Goal: Task Accomplishment & Management: Manage account settings

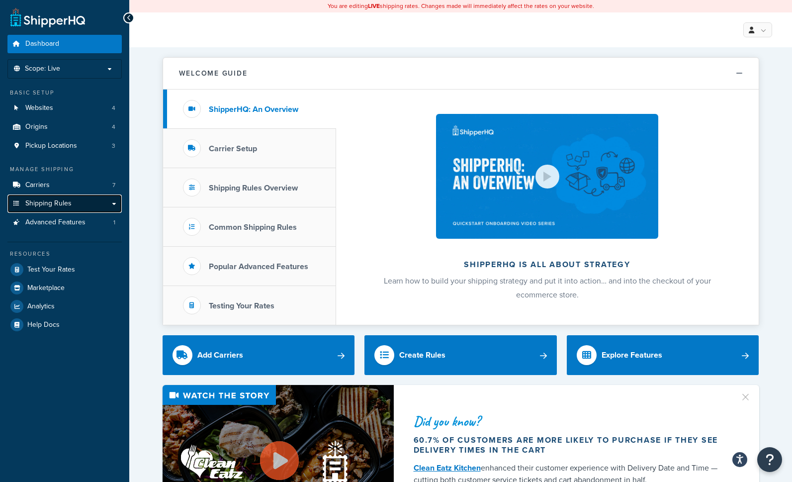
click at [74, 200] on link "Shipping Rules" at bounding box center [64, 203] width 114 height 18
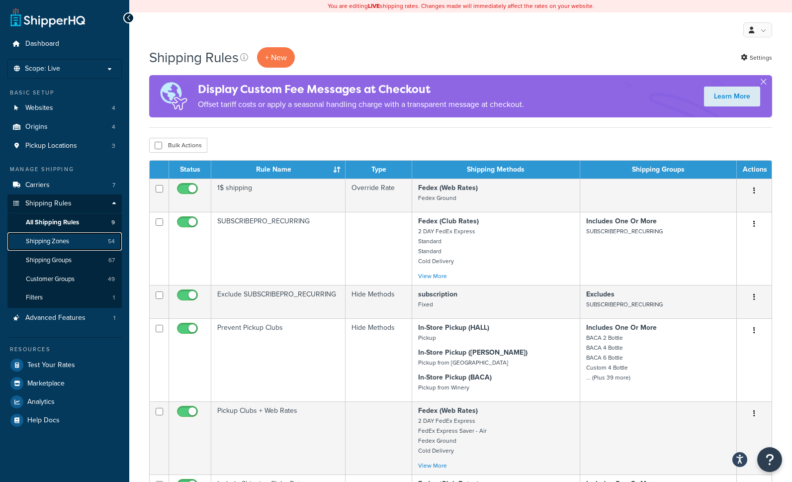
click at [61, 241] on span "Shipping Zones" at bounding box center [47, 241] width 43 height 8
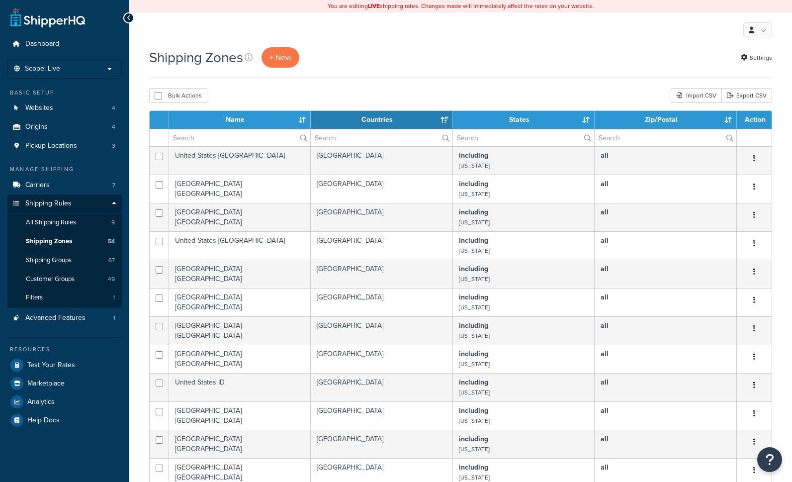
select select "15"
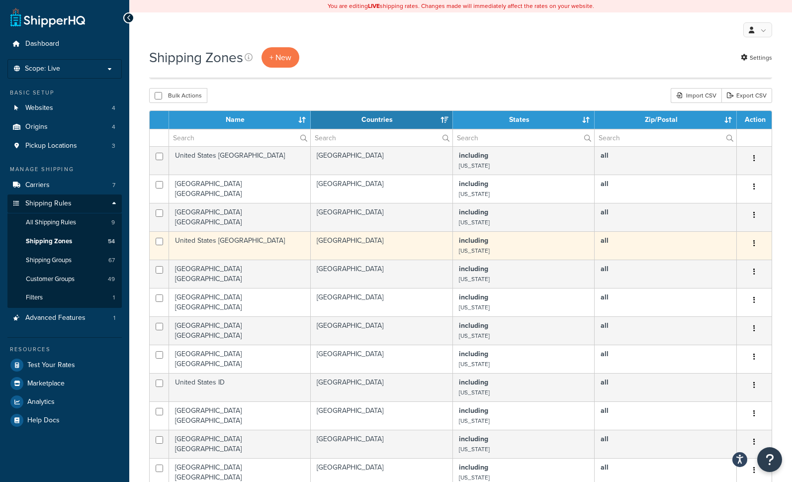
scroll to position [350, 0]
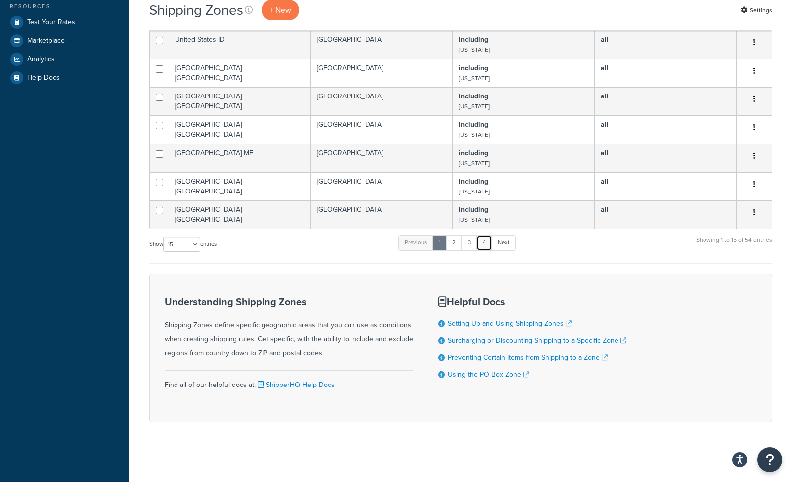
click at [489, 246] on link "4" at bounding box center [484, 242] width 16 height 15
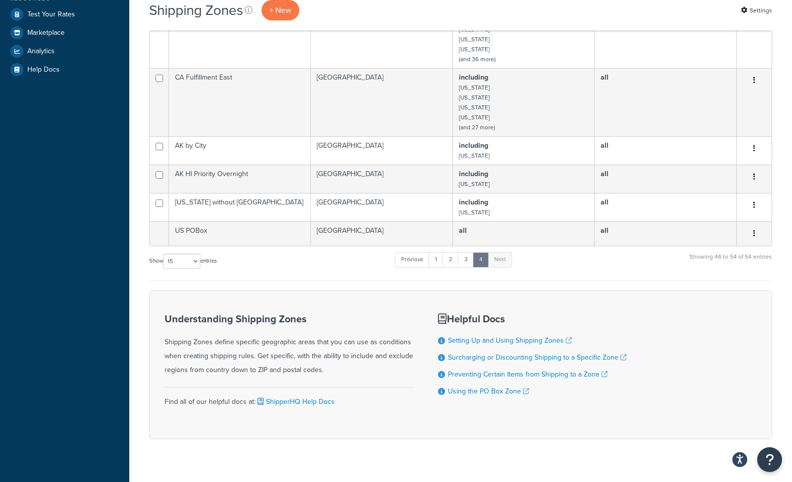
click at [128, 237] on div "Dashboard Scope: Live Development Integration Test Basic Setup Websites 4 Origi…" at bounding box center [64, 74] width 129 height 849
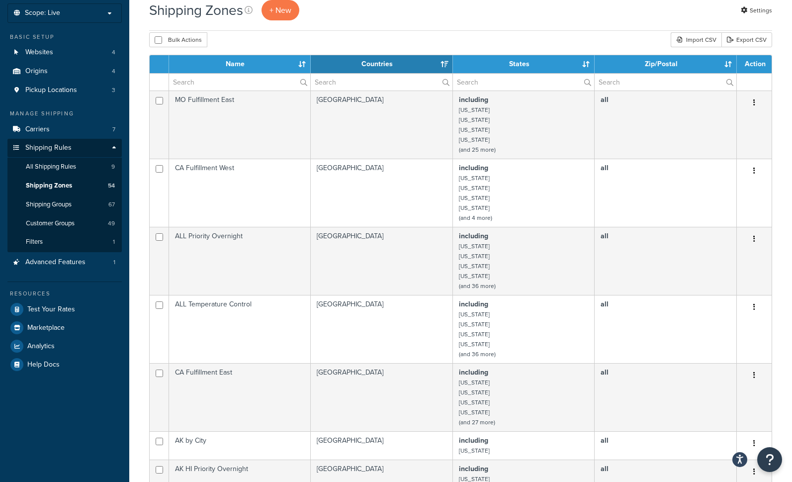
scroll to position [0, 0]
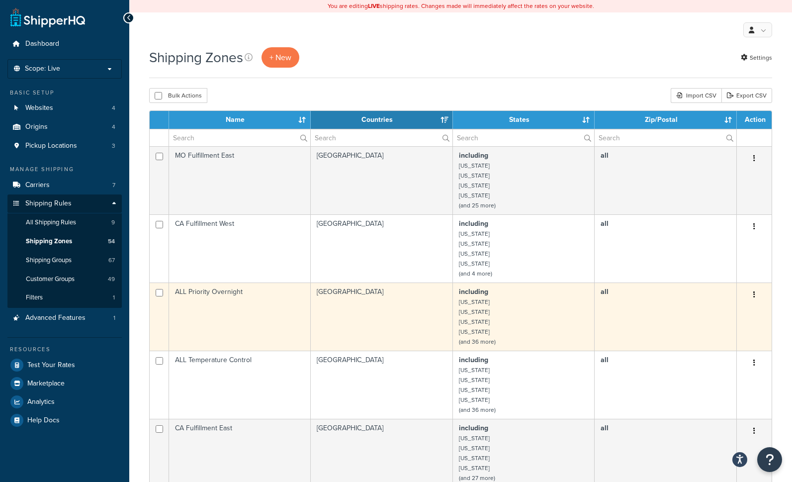
click at [238, 300] on td "ALL Priority Overnight" at bounding box center [240, 316] width 142 height 68
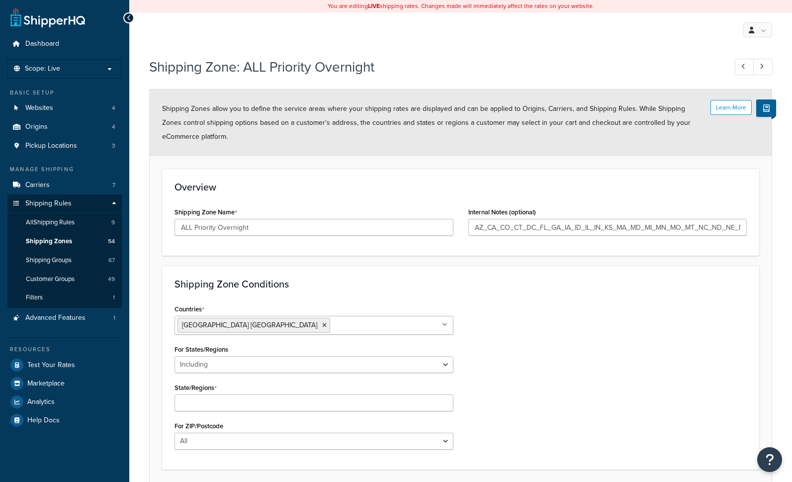
select select "including"
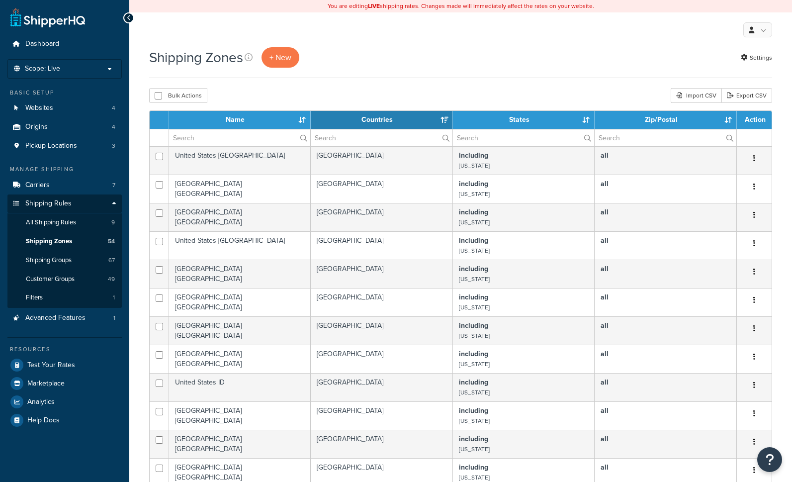
select select "15"
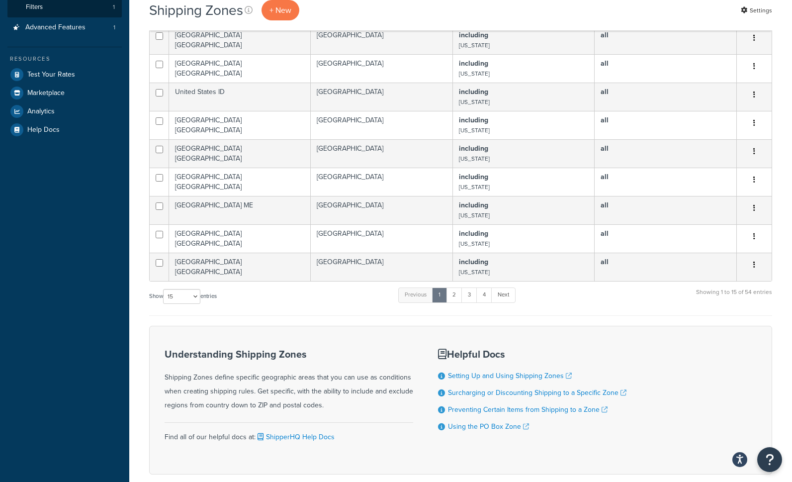
scroll to position [350, 0]
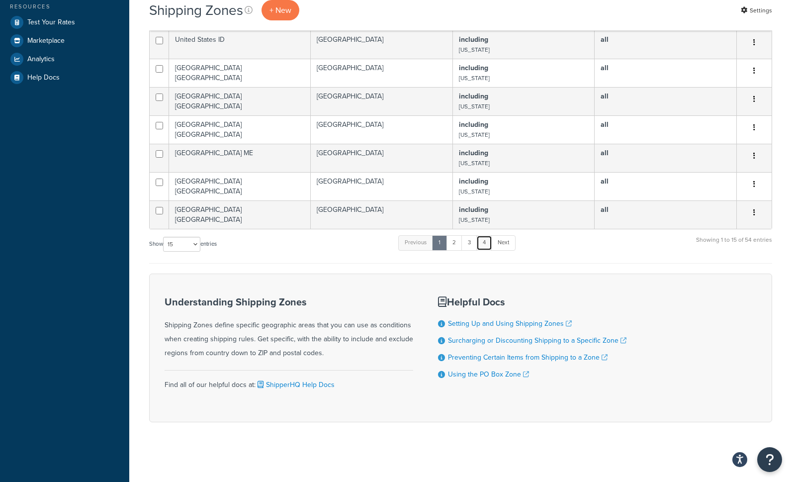
click at [486, 245] on link "4" at bounding box center [484, 242] width 16 height 15
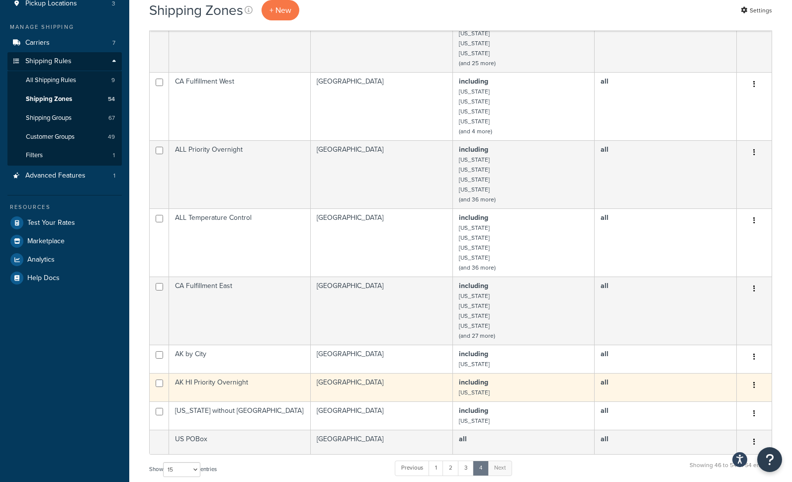
scroll to position [141, 0]
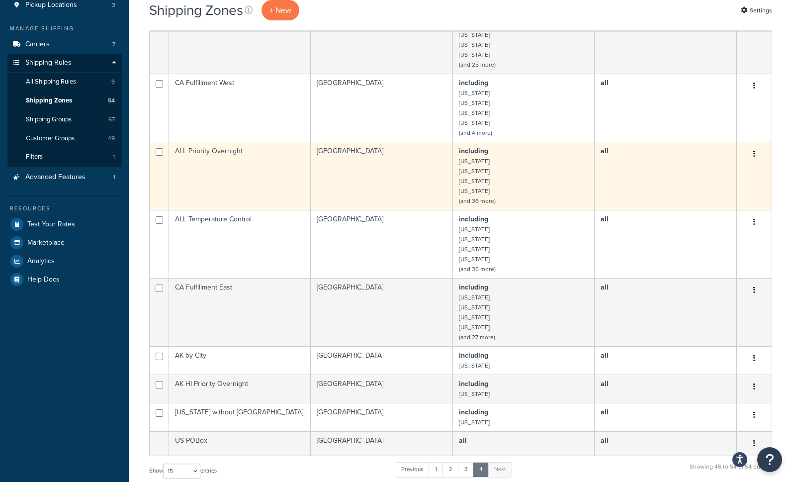
click at [249, 164] on td "ALL Priority Overnight" at bounding box center [240, 176] width 142 height 68
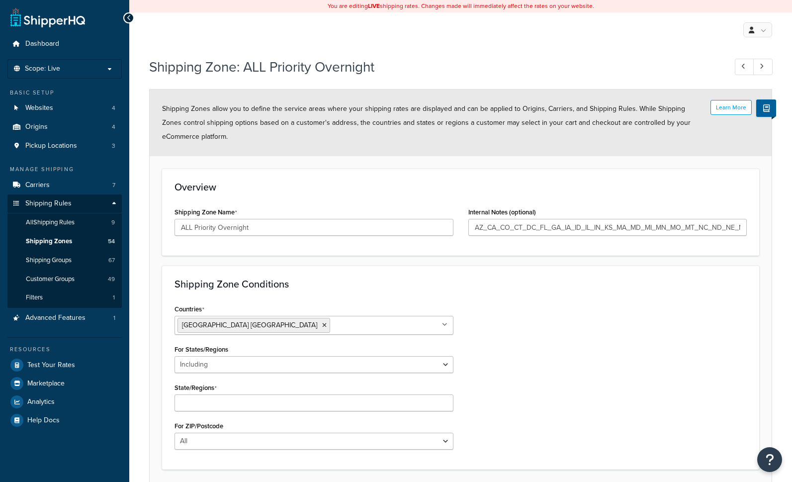
select select "including"
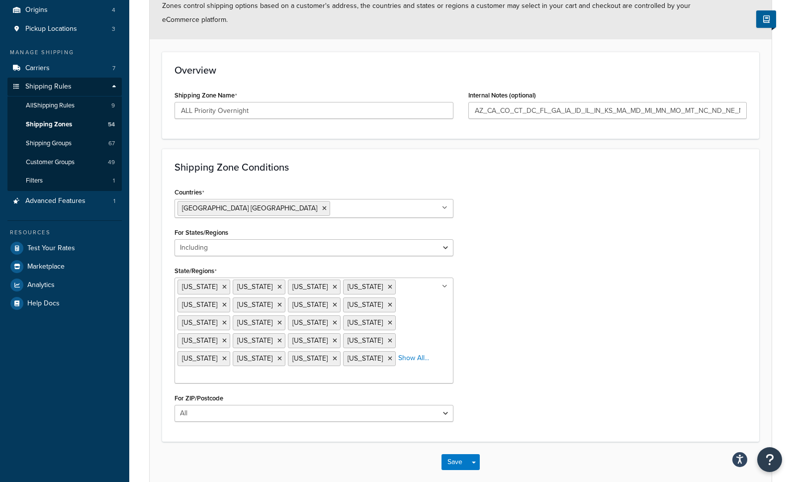
scroll to position [117, 0]
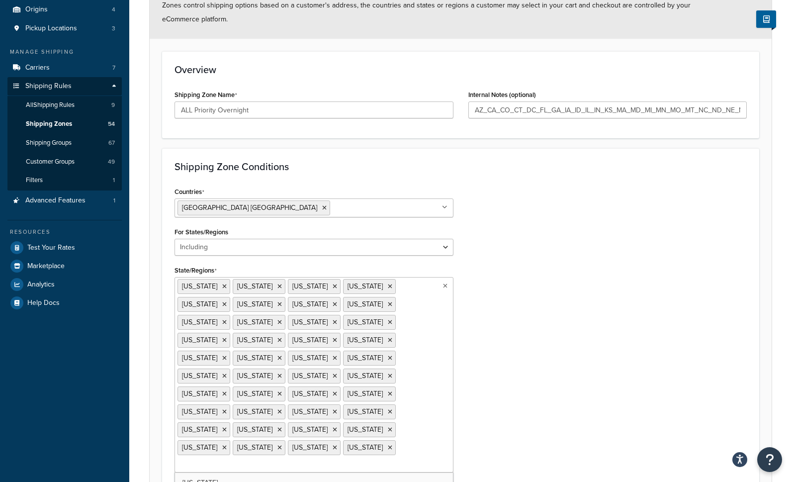
click at [265, 459] on input "State/Regions" at bounding box center [221, 464] width 88 height 11
type input "ala"
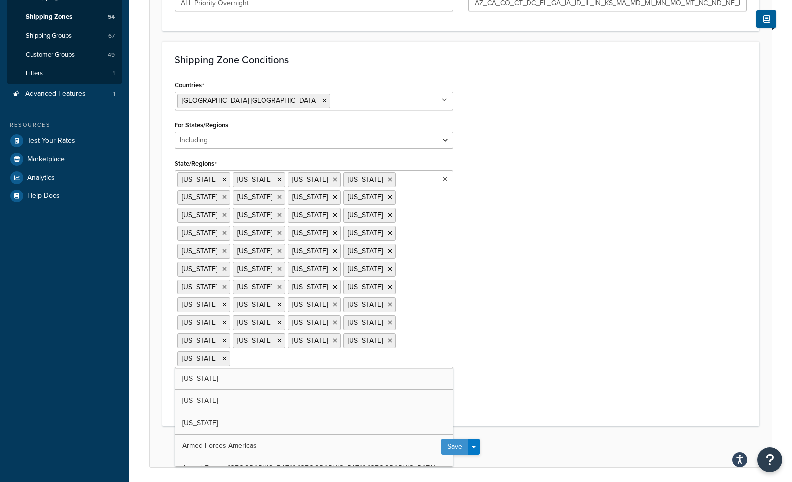
click at [458, 438] on button "Save" at bounding box center [454, 446] width 27 height 16
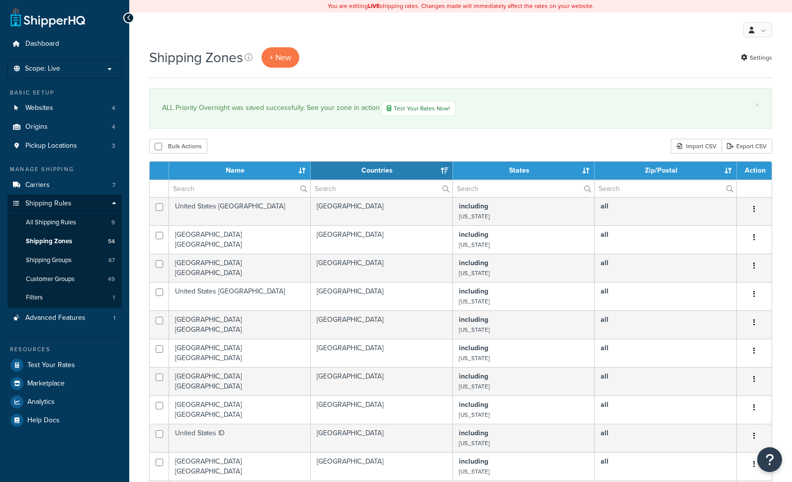
select select "15"
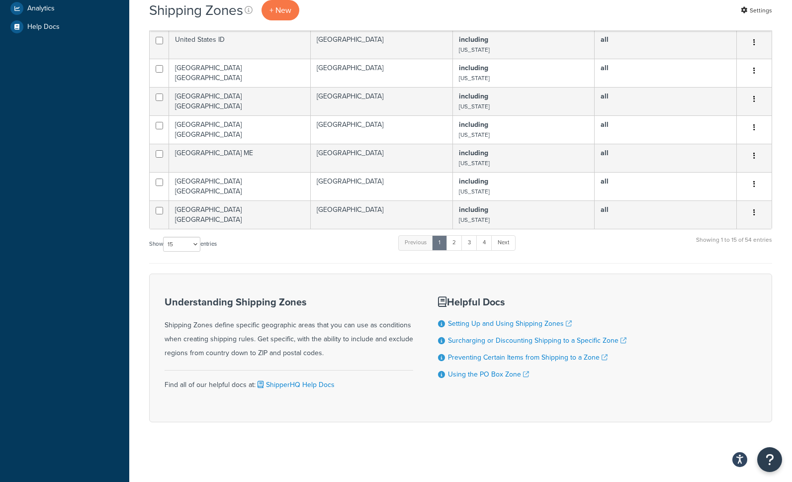
scroll to position [401, 0]
click at [483, 244] on link "4" at bounding box center [484, 242] width 16 height 15
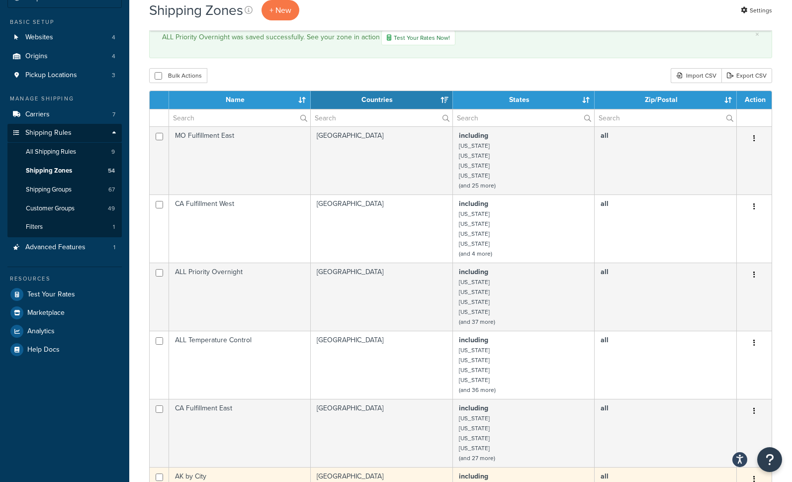
scroll to position [0, 0]
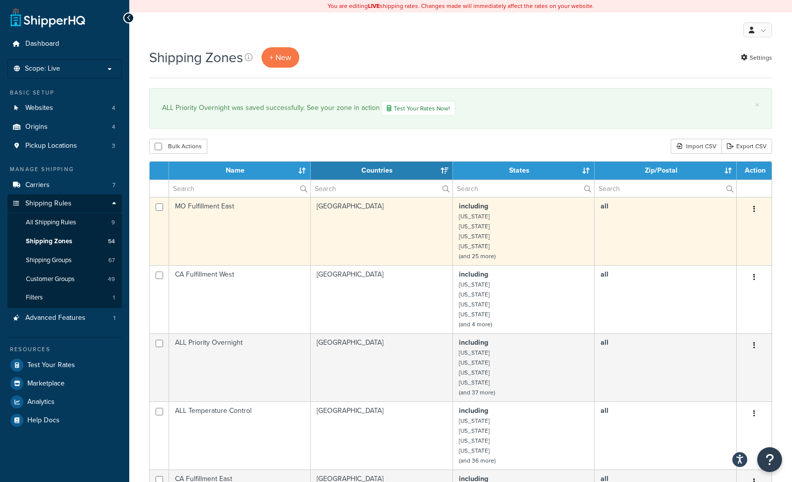
click at [209, 229] on td "MO Fulfillment East" at bounding box center [240, 231] width 142 height 68
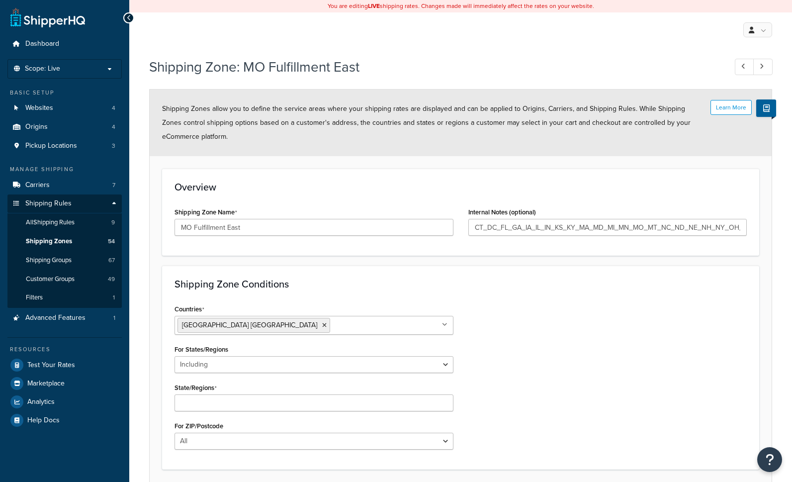
select select "including"
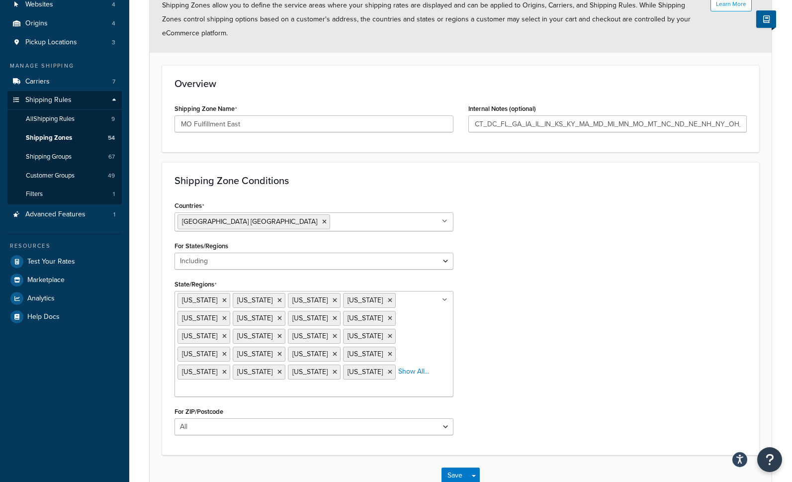
scroll to position [104, 0]
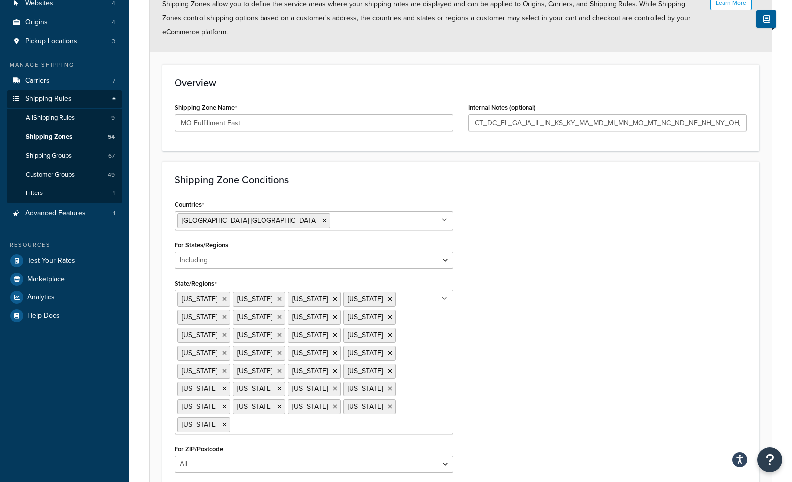
click at [273, 418] on input "State/Regions" at bounding box center [277, 423] width 88 height 11
type input "ala"
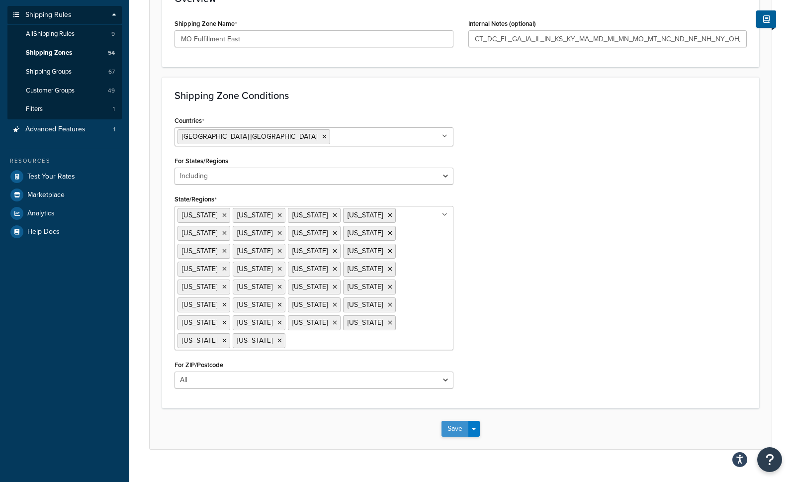
click at [465, 420] on button "Save" at bounding box center [454, 428] width 27 height 16
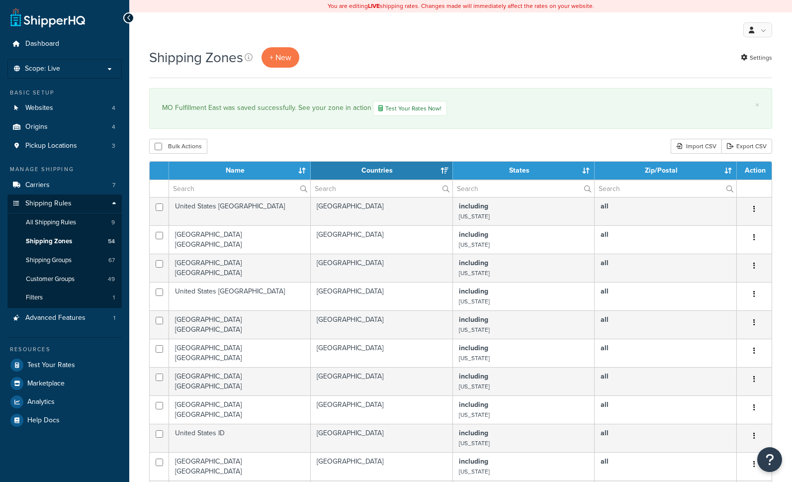
select select "15"
